Goal: Task Accomplishment & Management: Complete application form

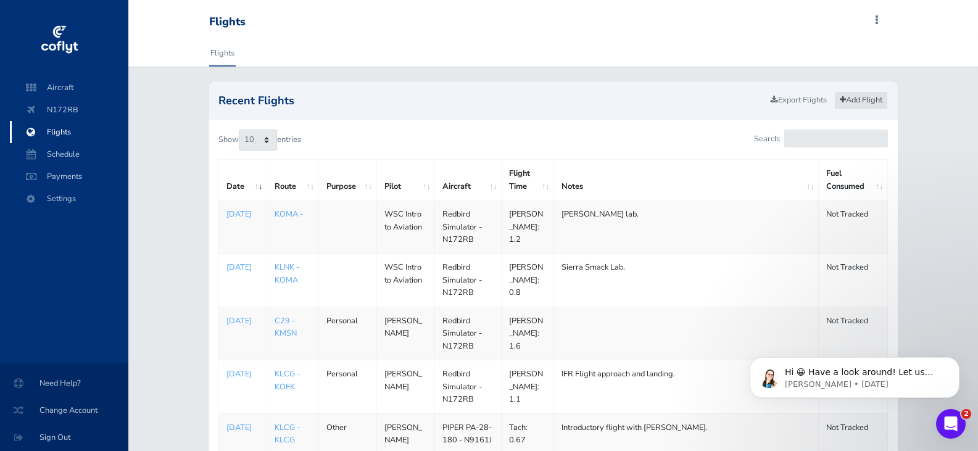
click at [867, 96] on link "Add Flight" at bounding box center [861, 100] width 54 height 18
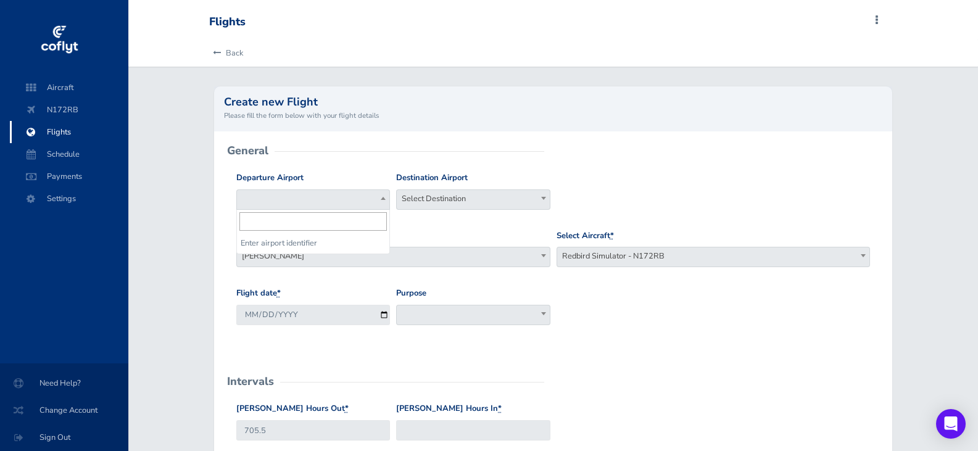
click at [381, 197] on b at bounding box center [383, 198] width 5 height 3
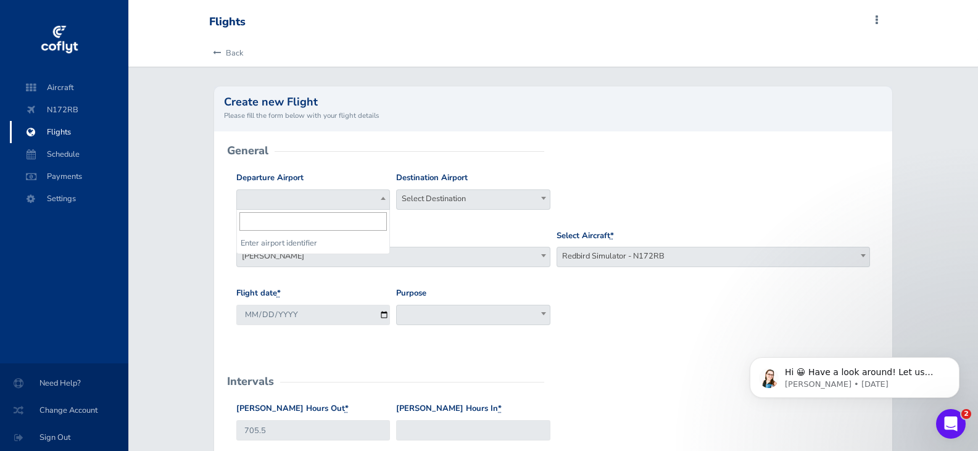
click at [305, 212] on input "search" at bounding box center [312, 221] width 147 height 19
type input "kden"
select select "KDEN"
click at [315, 254] on span "[PERSON_NAME]" at bounding box center [393, 255] width 313 height 17
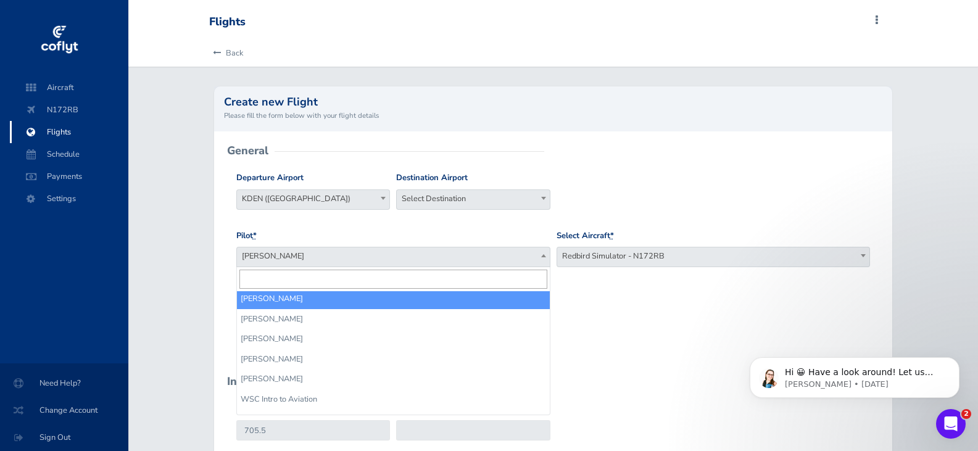
scroll to position [504, 0]
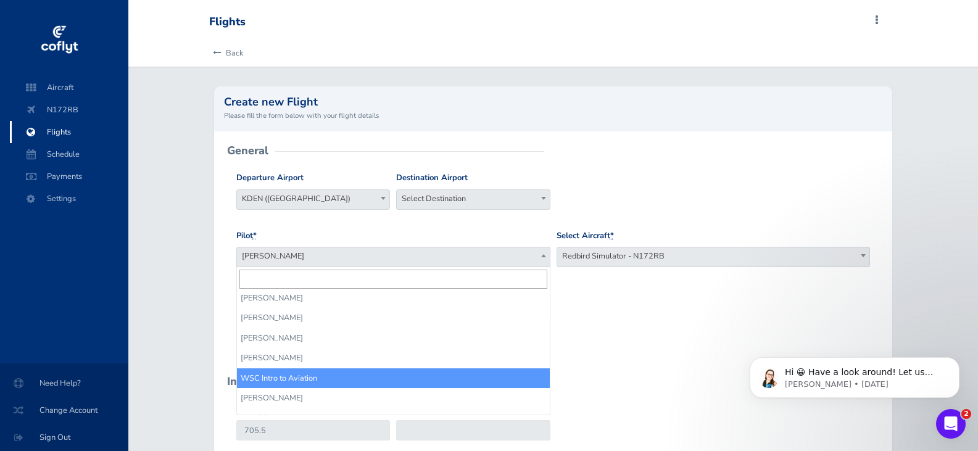
select select "14236"
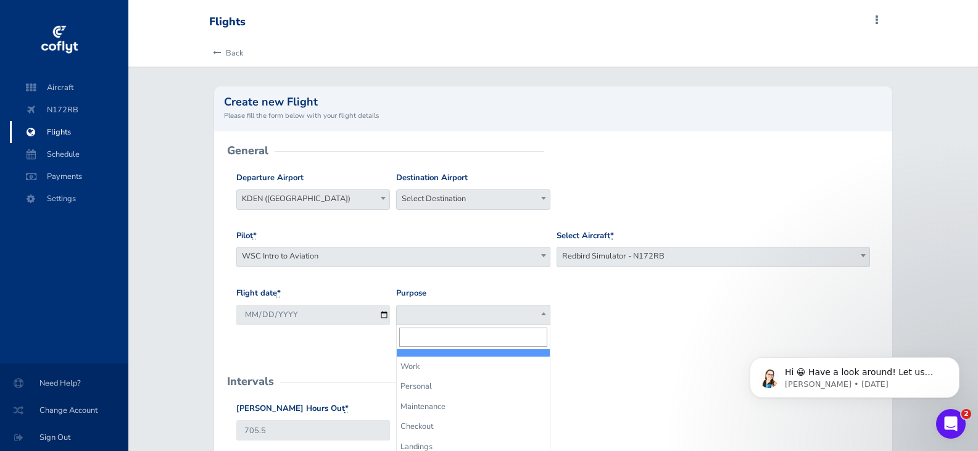
click at [540, 312] on span at bounding box center [544, 313] width 12 height 16
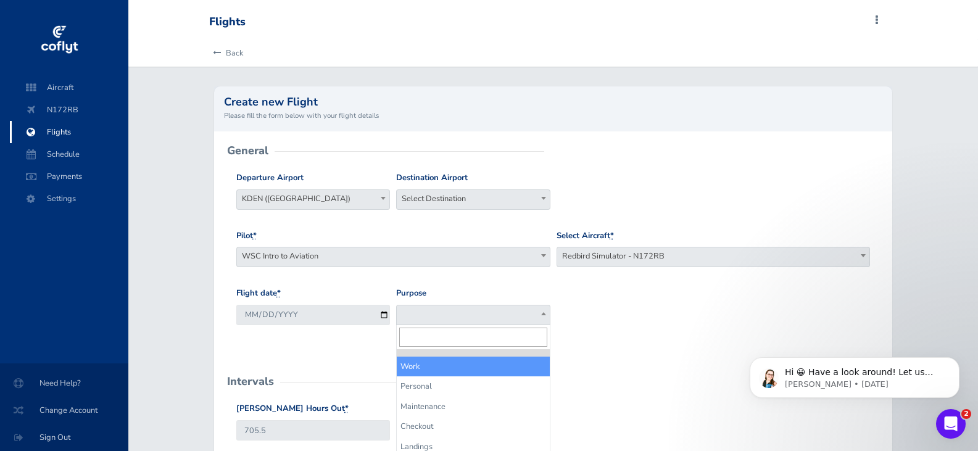
select select "Work"
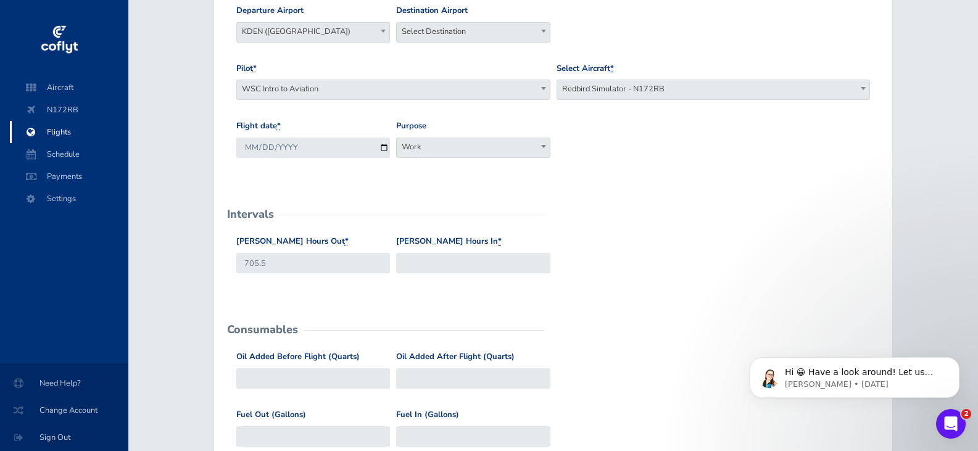
scroll to position [185, 0]
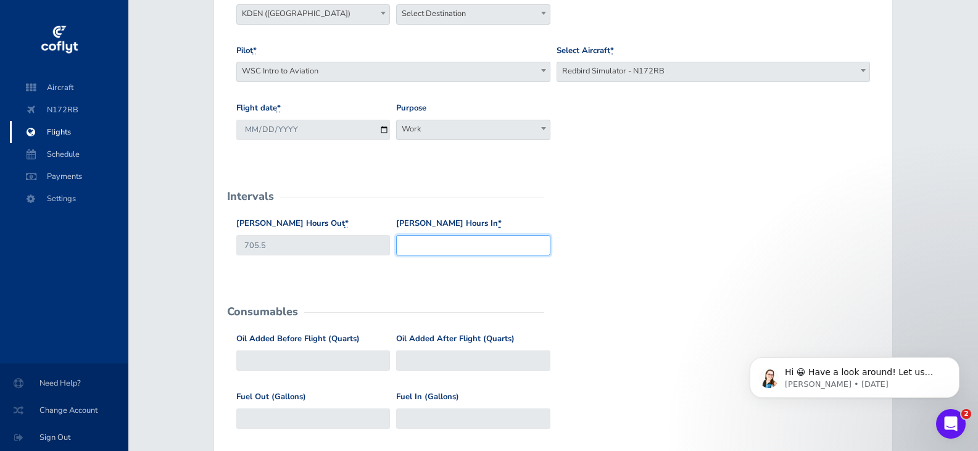
click at [452, 249] on input "Hobbs Hours In *" at bounding box center [473, 245] width 154 height 20
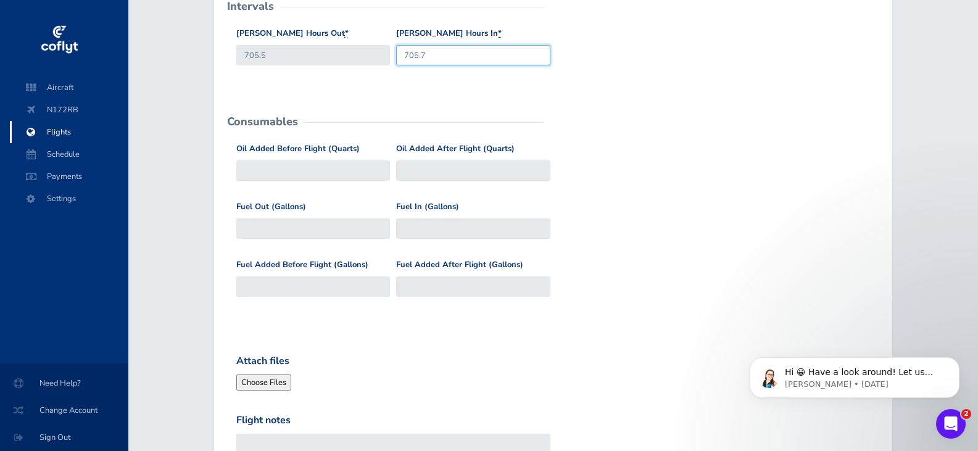
scroll to position [432, 0]
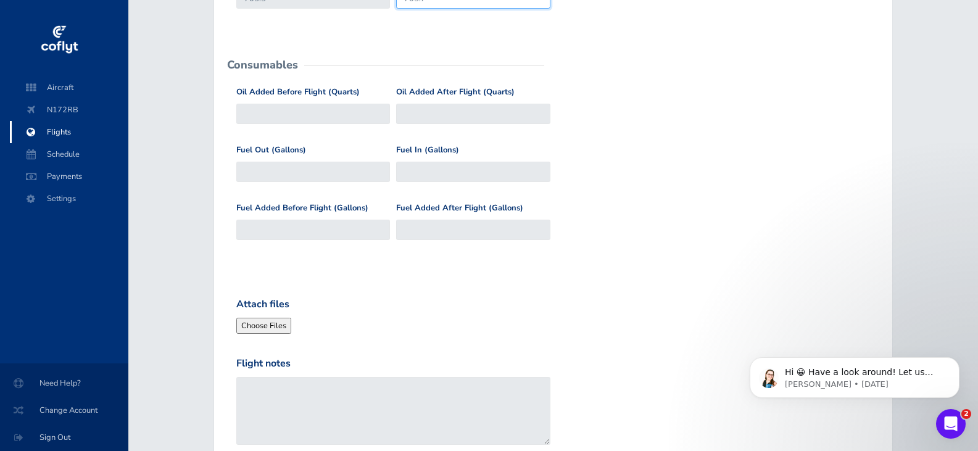
type input "705.7"
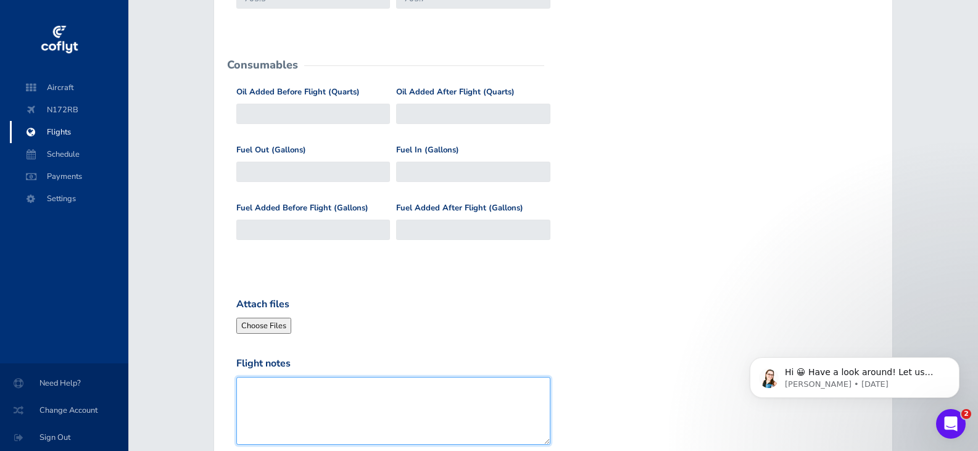
click at [385, 384] on textarea "Flight notes" at bounding box center [393, 411] width 314 height 68
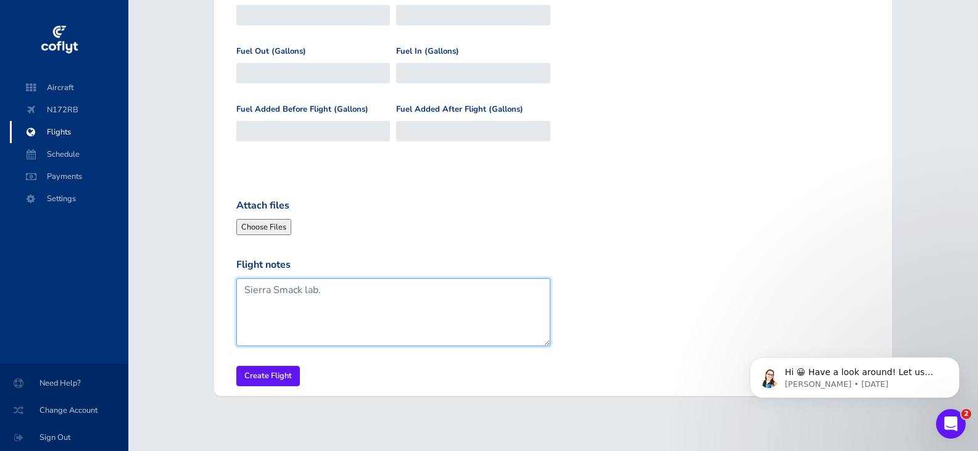
scroll to position [539, 0]
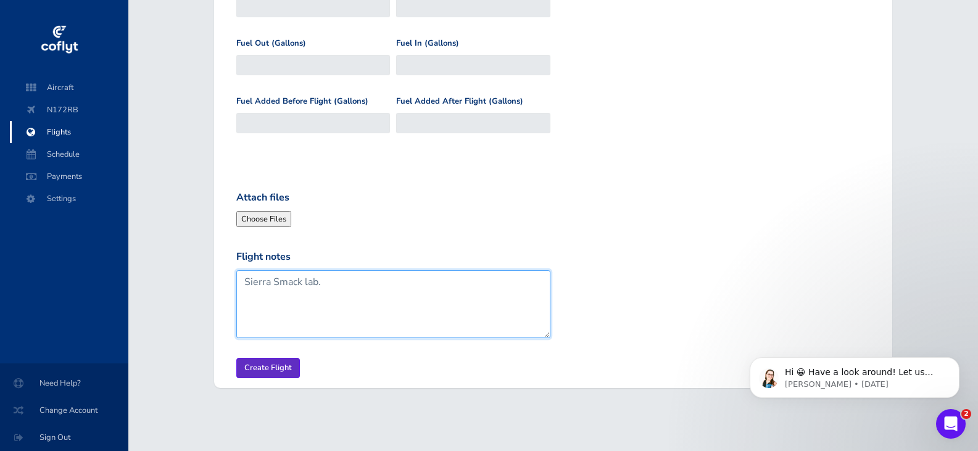
type textarea "Sierra Smack lab."
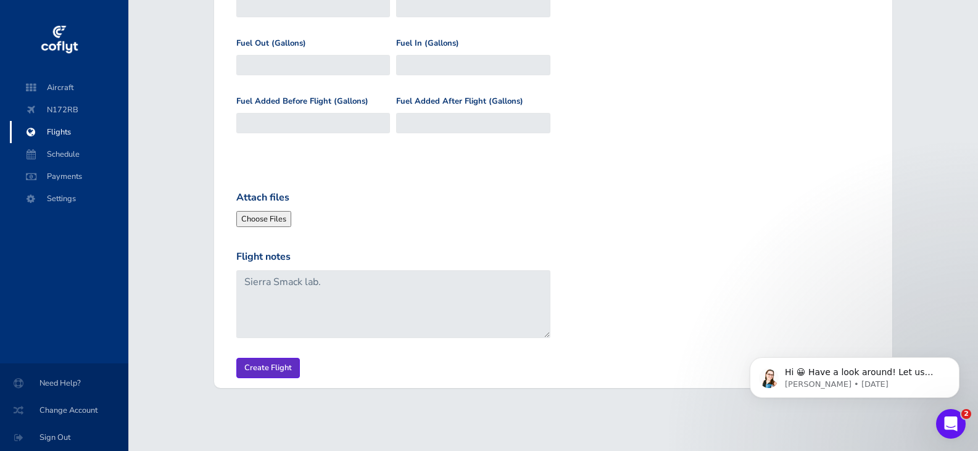
click at [285, 365] on input "Create Flight" at bounding box center [268, 368] width 64 height 20
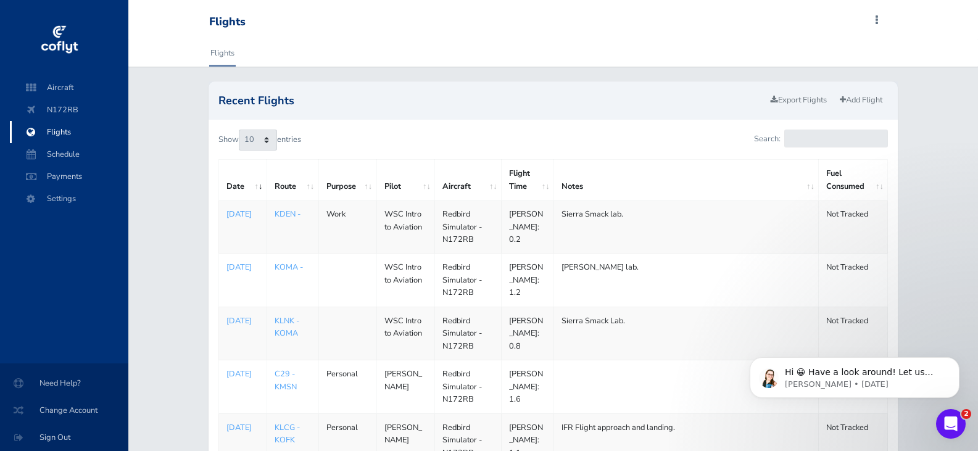
click at [244, 215] on p "Sep 02, 2025" at bounding box center [242, 214] width 33 height 12
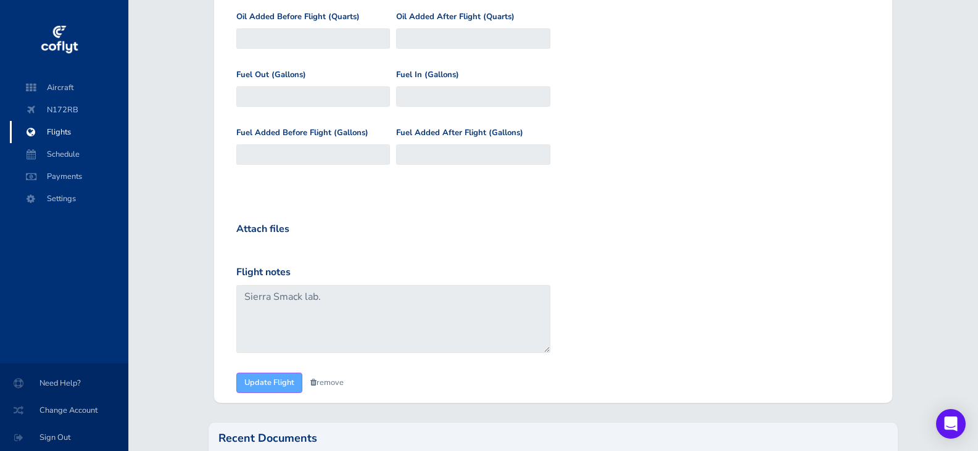
scroll to position [675, 0]
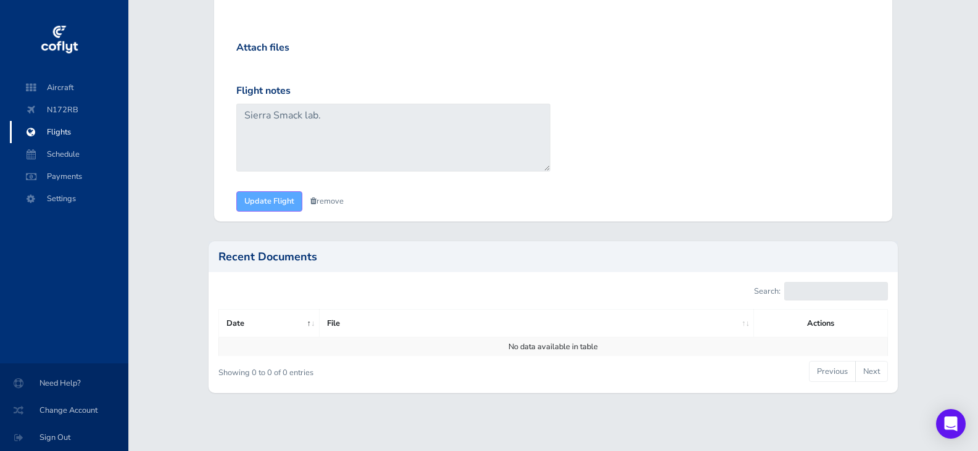
click at [332, 204] on link "remove" at bounding box center [326, 201] width 33 height 11
click at [332, 204] on link "Are you sure?" at bounding box center [340, 202] width 60 height 18
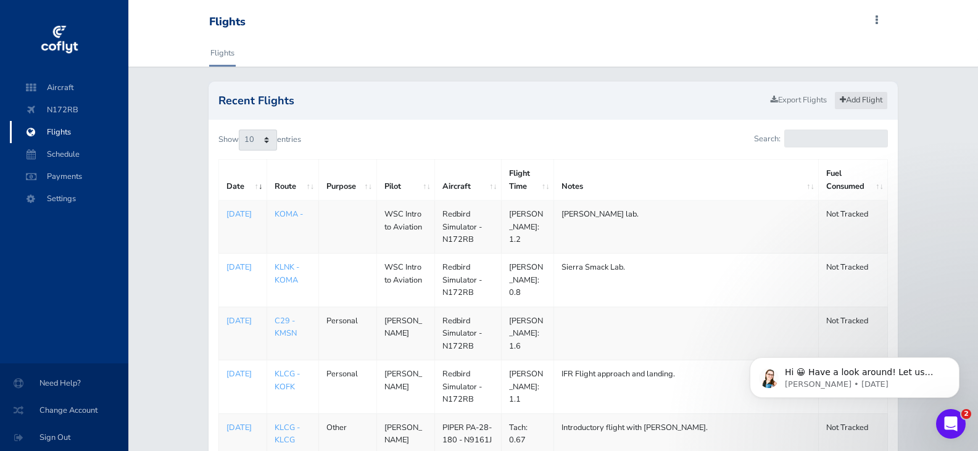
click at [862, 99] on link "Add Flight" at bounding box center [861, 100] width 54 height 18
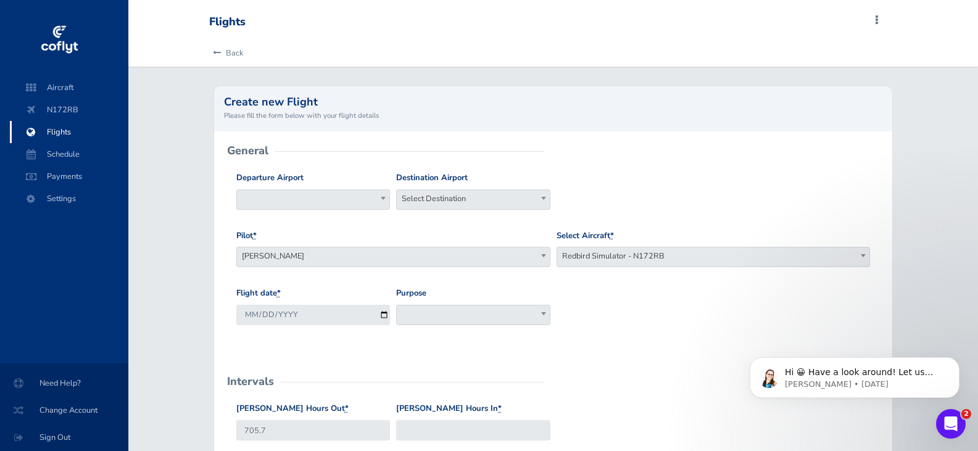
click at [330, 199] on span at bounding box center [313, 199] width 154 height 20
type input "kden"
select select "KDEN"
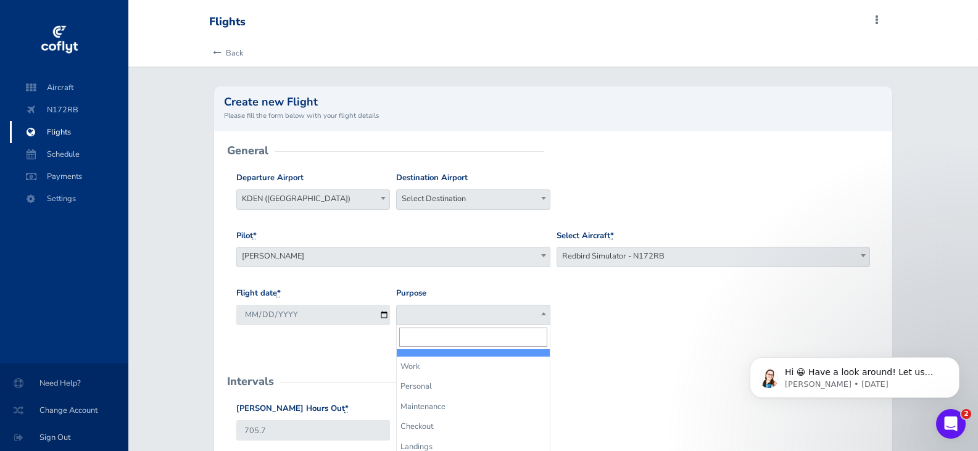
click at [516, 320] on span at bounding box center [473, 315] width 154 height 20
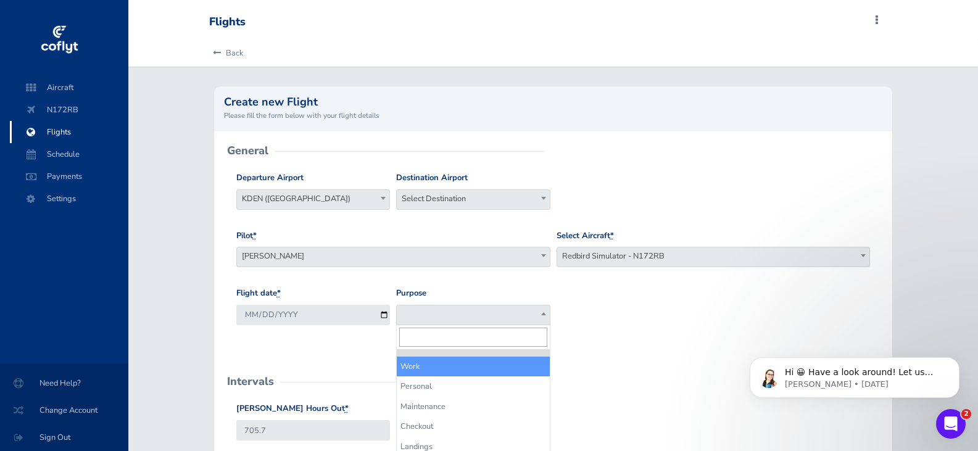
select select "Work"
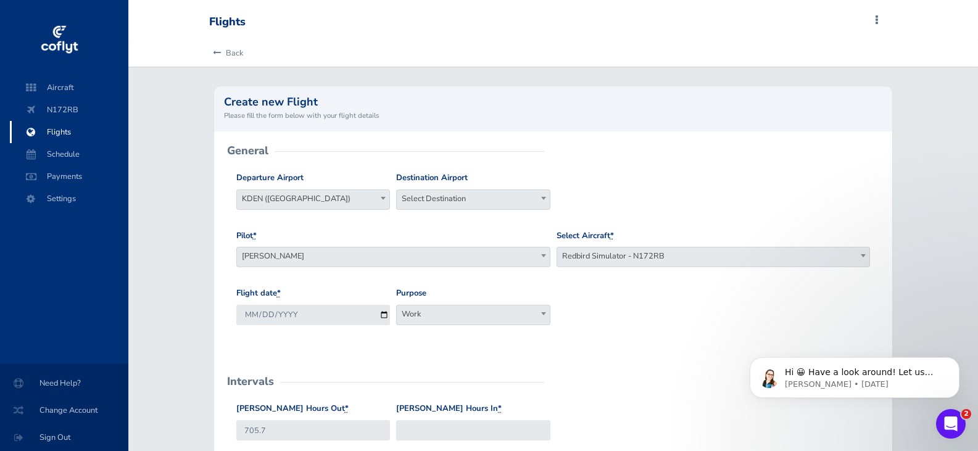
click at [447, 264] on span "[PERSON_NAME]" at bounding box center [393, 255] width 313 height 17
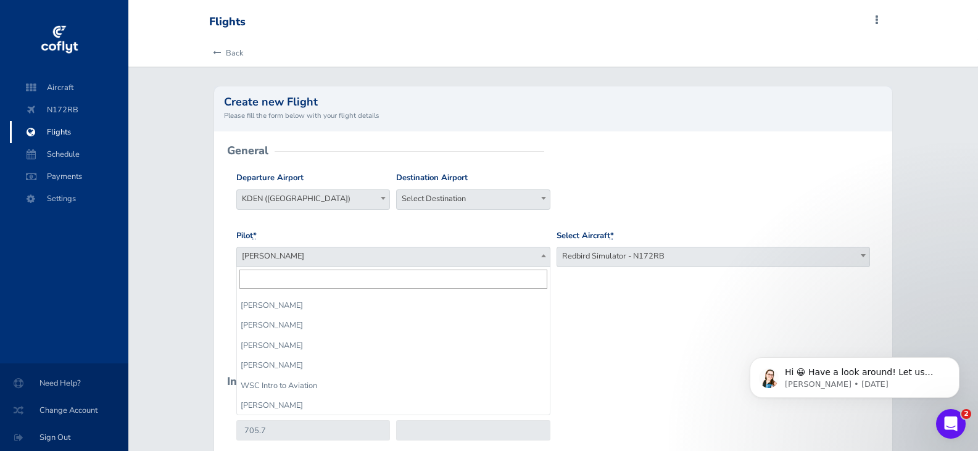
scroll to position [504, 0]
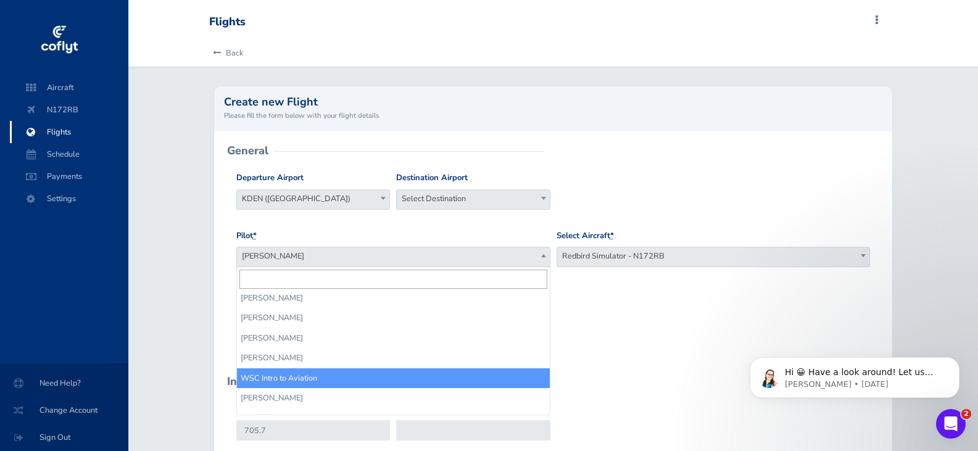
select select "14236"
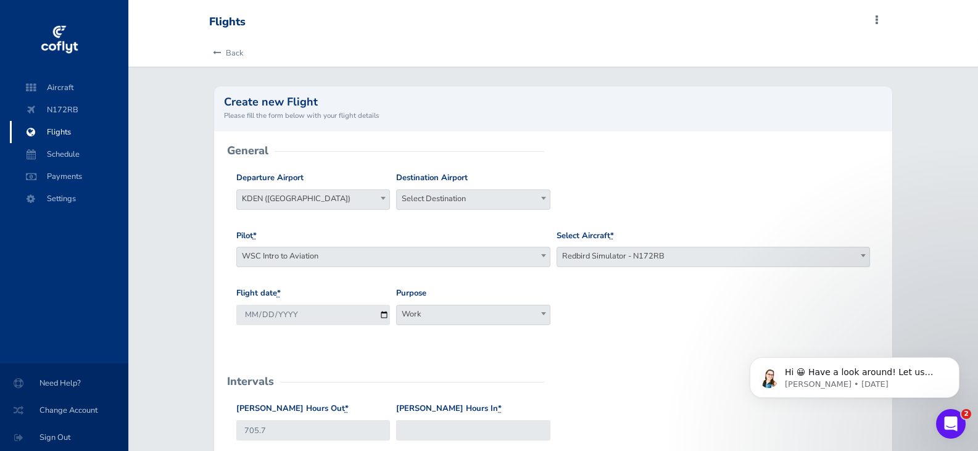
scroll to position [62, 0]
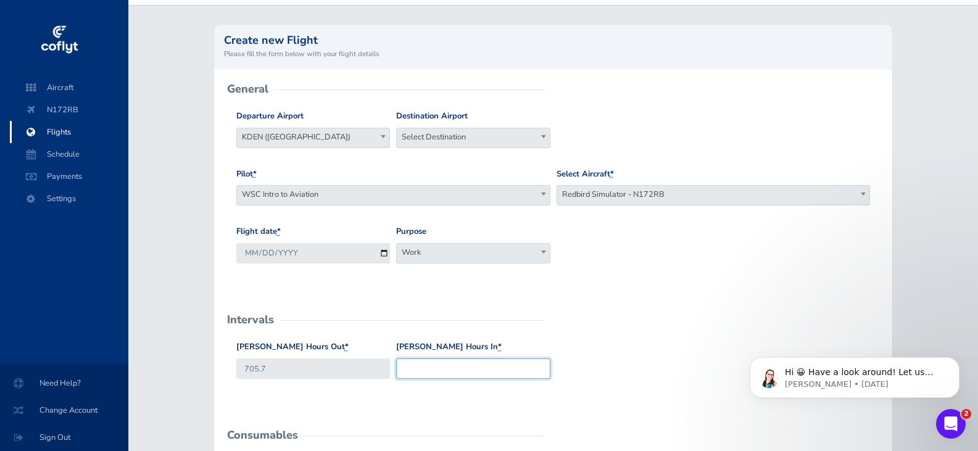
click at [409, 363] on input "Hobbs Hours In *" at bounding box center [473, 369] width 154 height 20
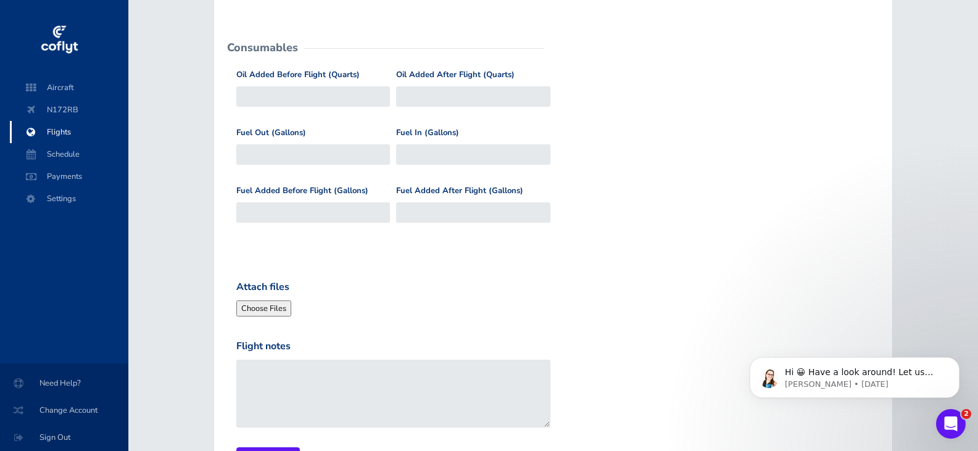
scroll to position [494, 0]
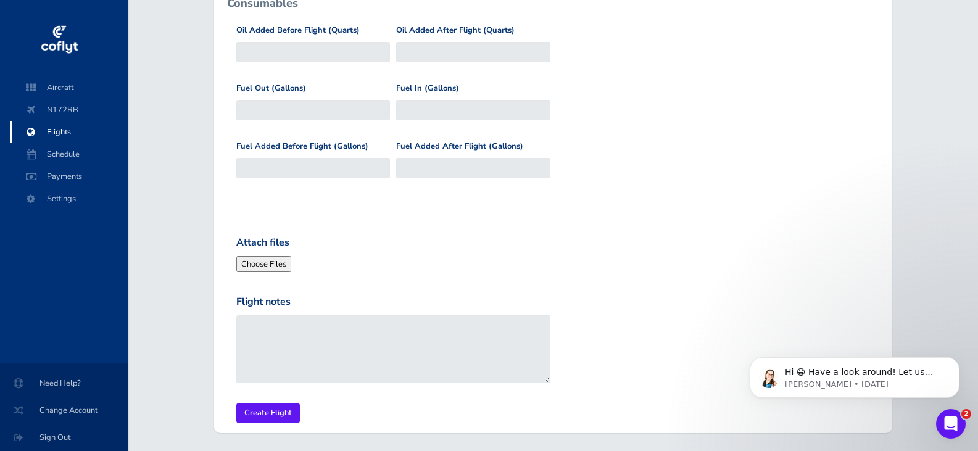
type input "704.7"
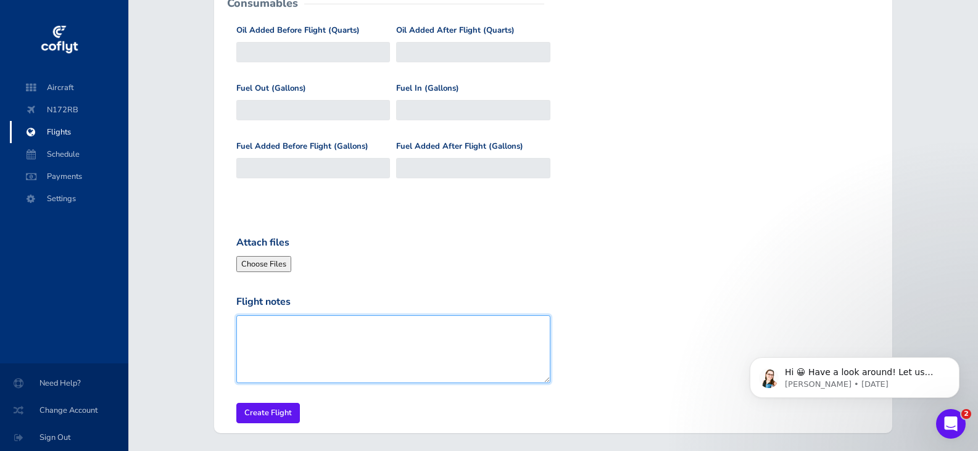
click at [349, 334] on textarea "Flight notes" at bounding box center [393, 349] width 314 height 68
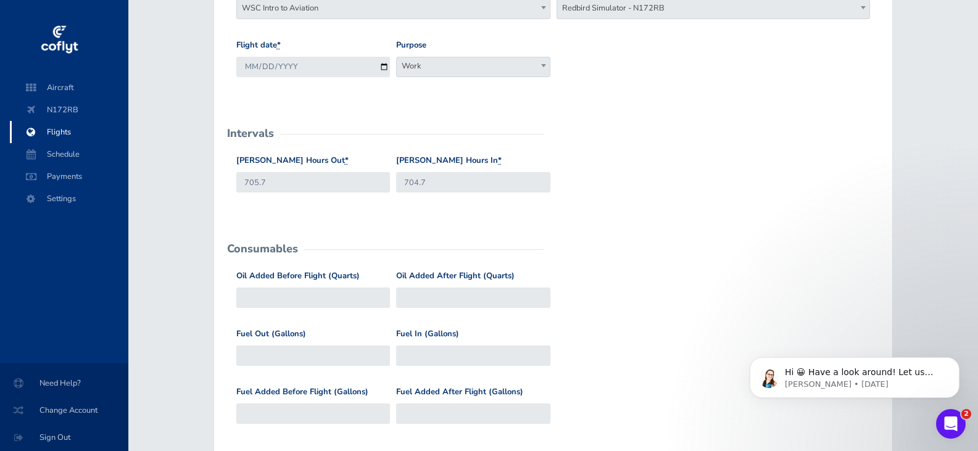
scroll to position [247, 0]
type textarea "Sierra Smack Lab"
click at [424, 183] on input "704.7" at bounding box center [473, 183] width 154 height 20
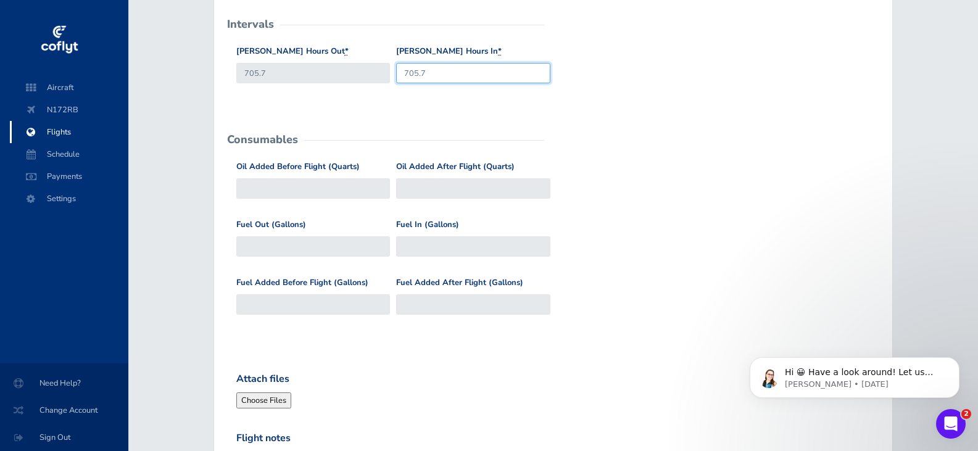
scroll to position [370, 0]
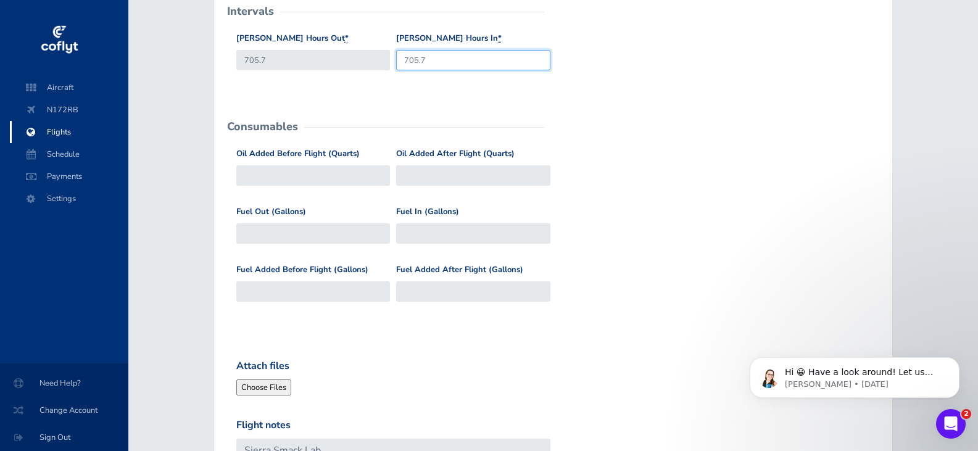
type input "705.7"
click at [294, 63] on input "705.7" at bounding box center [313, 60] width 154 height 20
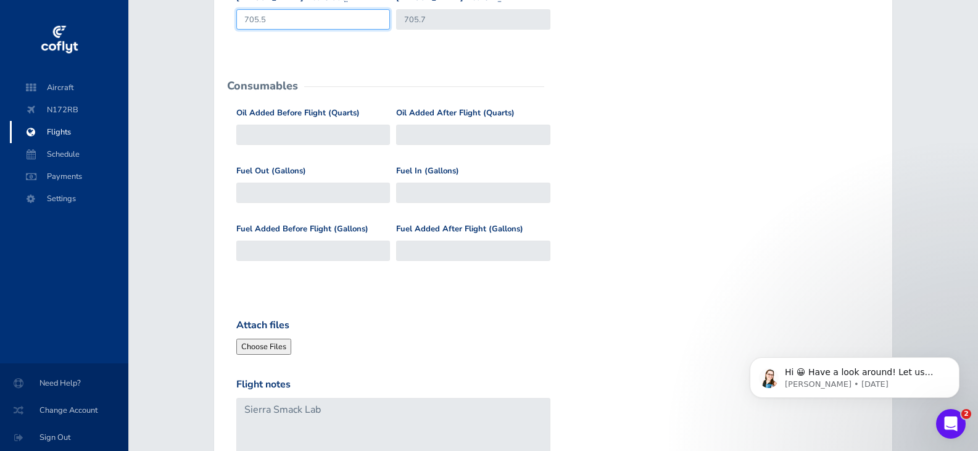
scroll to position [539, 0]
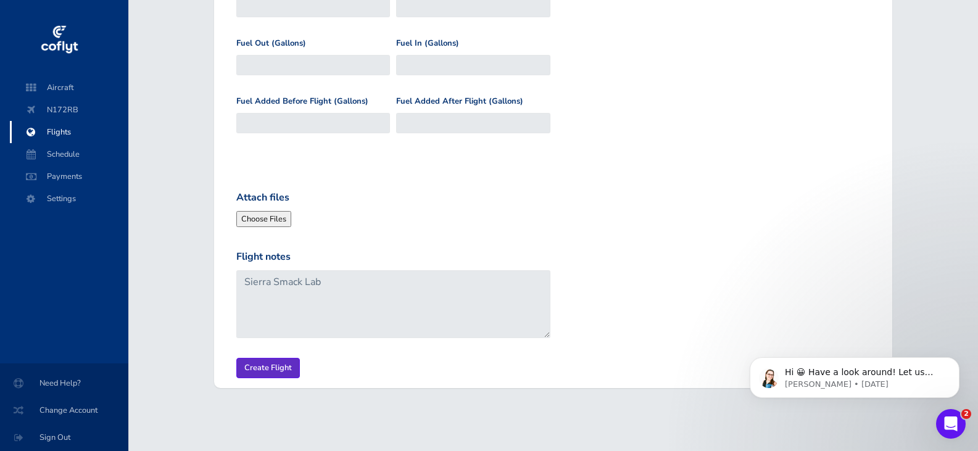
type input "705.5"
click at [286, 372] on input "Create Flight" at bounding box center [268, 368] width 64 height 20
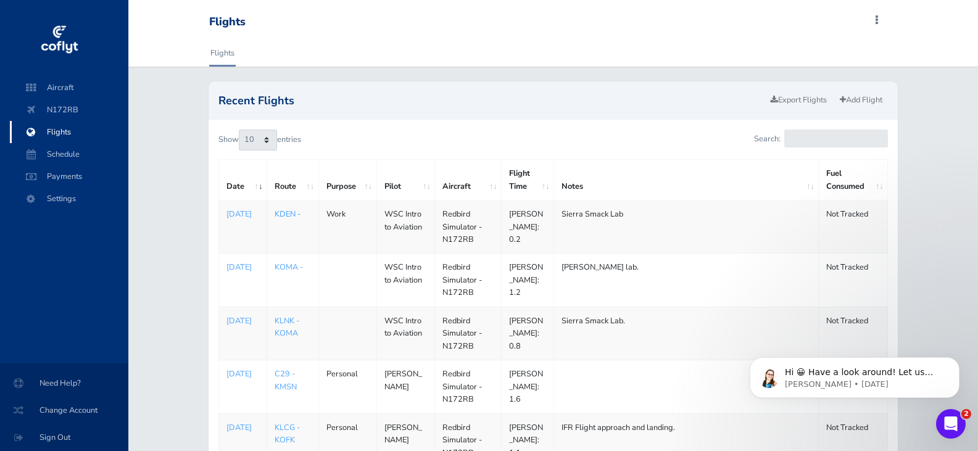
click at [281, 219] on link "KDEN -" at bounding box center [288, 214] width 26 height 11
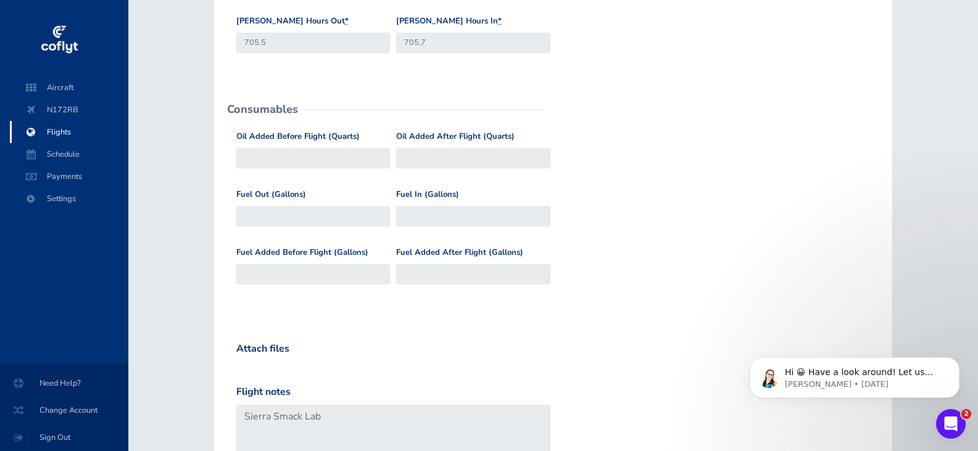
scroll to position [555, 0]
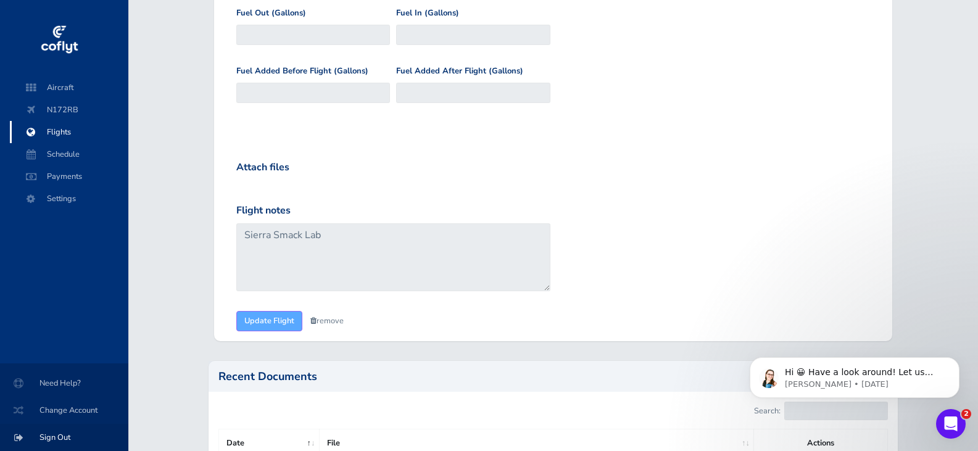
click at [59, 436] on span "Sign Out" at bounding box center [64, 437] width 99 height 22
